Goal: Task Accomplishment & Management: Manage account settings

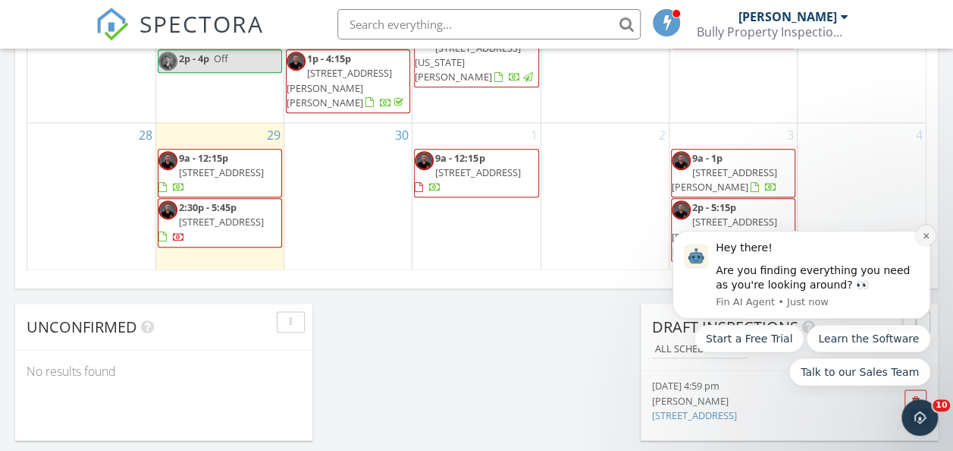
click at [926, 235] on icon "Dismiss notification" at bounding box center [925, 234] width 5 height 5
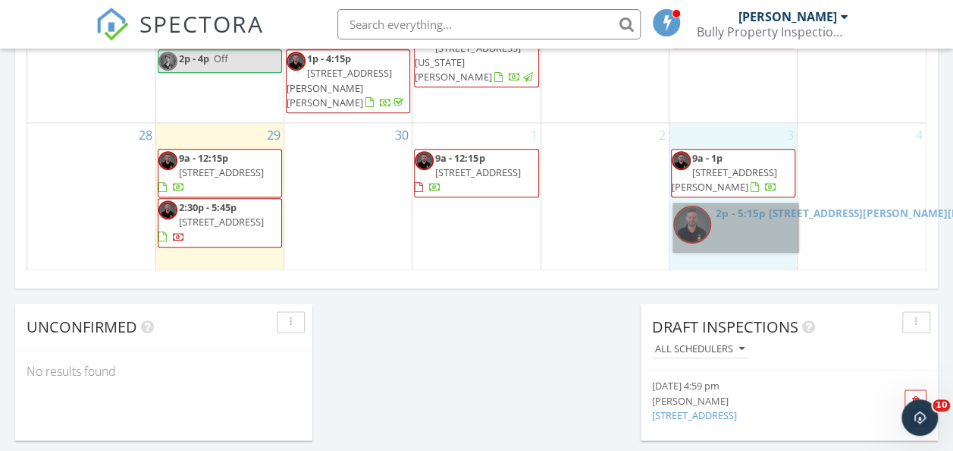
click at [755, 235] on link "2p - 5:15p 14123 Crutchfield Ct, Parrish 34219" at bounding box center [736, 227] width 125 height 49
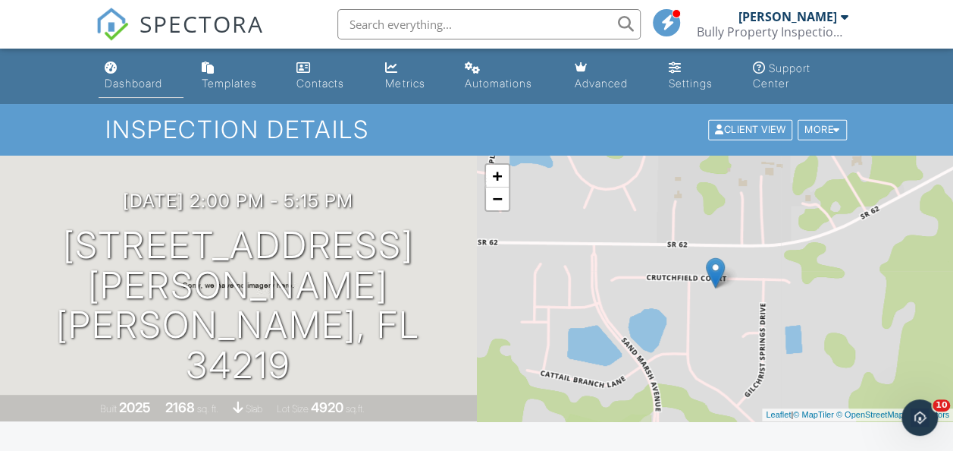
click at [147, 80] on div "Dashboard" at bounding box center [134, 83] width 58 height 13
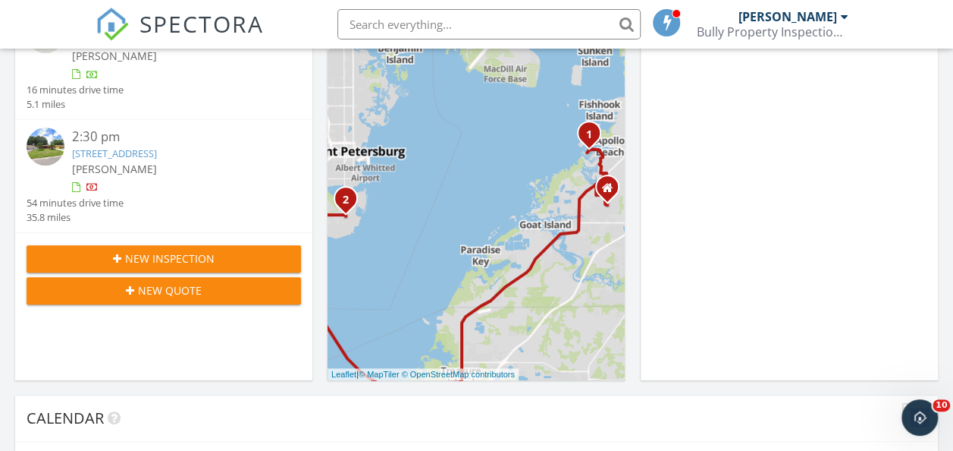
scroll to position [303, 0]
